Goal: Task Accomplishment & Management: Manage account settings

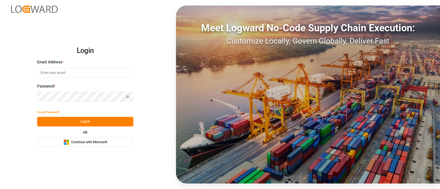
click at [73, 140] on span "Continue with Microsoft" at bounding box center [89, 142] width 36 height 5
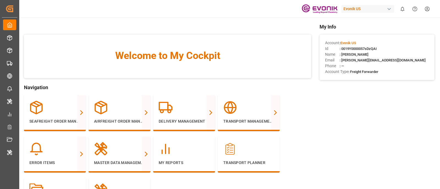
click at [365, 8] on div "Evonik US" at bounding box center [367, 9] width 53 height 8
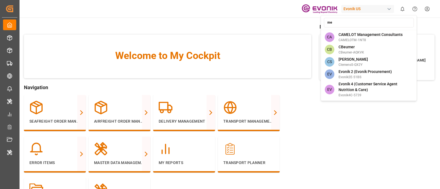
type input "[PERSON_NAME]"
